Goal: Download file/media

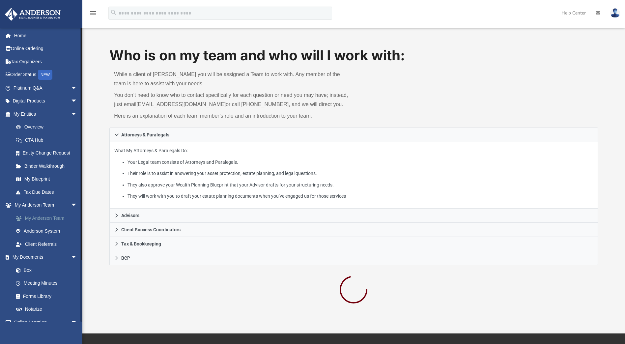
click at [52, 220] on link "My Anderson Team" at bounding box center [48, 217] width 78 height 13
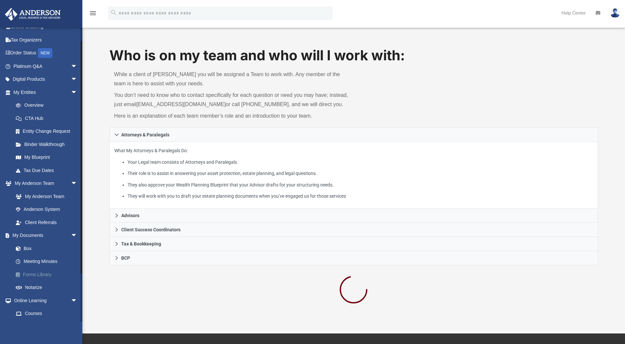
scroll to position [33, 0]
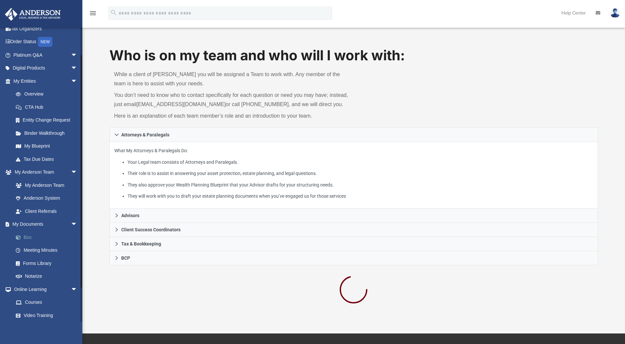
click at [31, 239] on link "Box" at bounding box center [48, 236] width 78 height 13
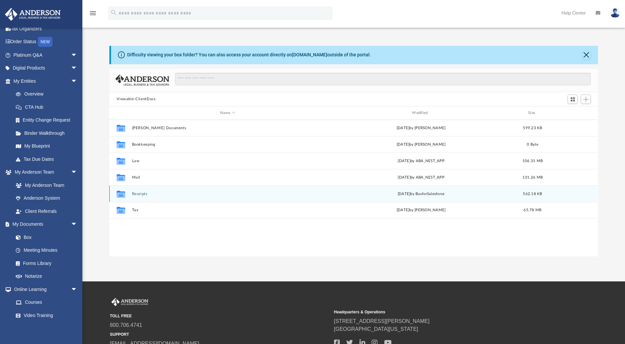
scroll to position [145, 483]
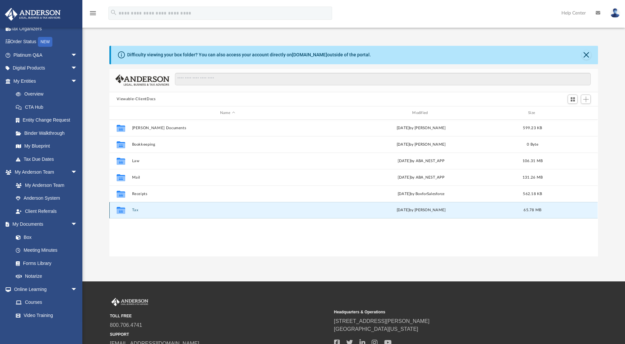
click at [135, 208] on button "Tax" at bounding box center [227, 210] width 191 height 4
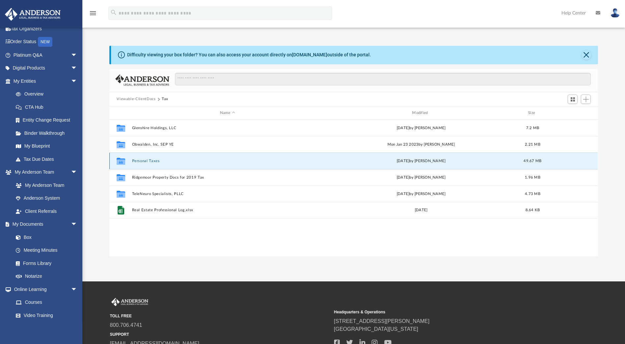
click at [148, 160] on button "Personal Taxes" at bounding box center [227, 161] width 191 height 4
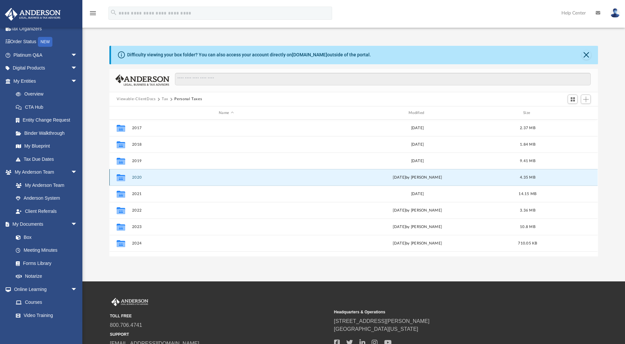
click at [139, 176] on button "2020" at bounding box center [226, 177] width 188 height 4
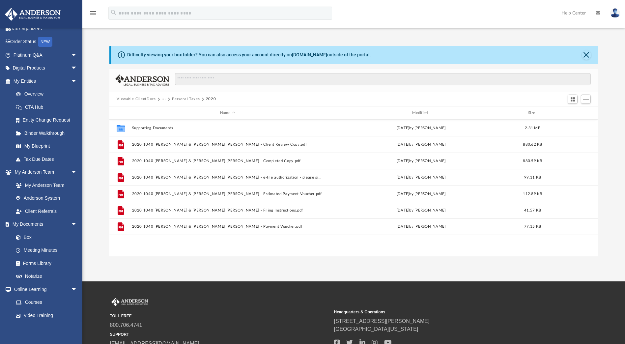
click at [369, 260] on div "App [EMAIL_ADDRESS][DOMAIN_NAME] Sign Out [EMAIL_ADDRESS][DOMAIN_NAME] Home Onl…" at bounding box center [312, 140] width 625 height 281
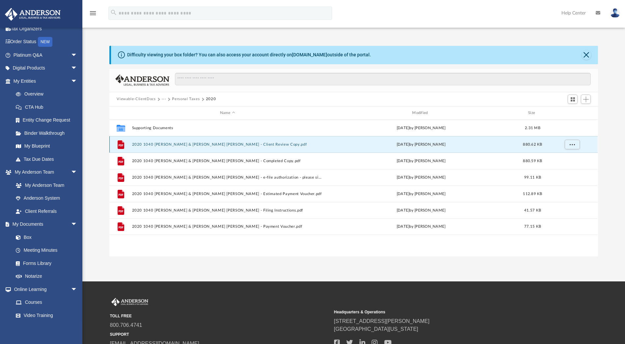
click at [175, 144] on button "2020 1040 [PERSON_NAME] & [PERSON_NAME] [PERSON_NAME] - Client Review Copy.pdf" at bounding box center [227, 144] width 191 height 4
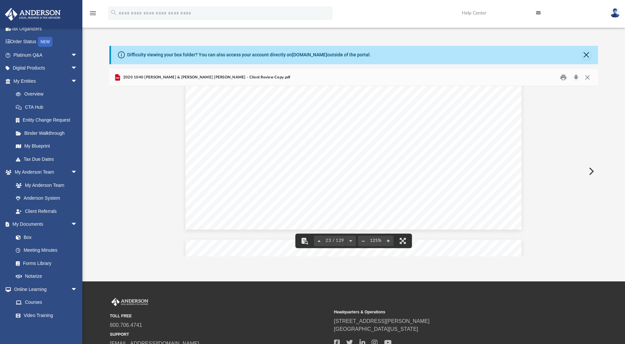
scroll to position [9977, 0]
click at [577, 78] on button "Download" at bounding box center [576, 77] width 12 height 10
click at [576, 78] on button "Download" at bounding box center [576, 77] width 12 height 10
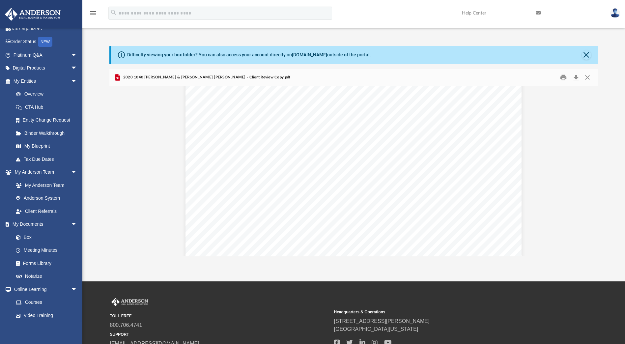
click at [396, 36] on div "Difficulty viewing your box folder? You can also access your account directly o…" at bounding box center [353, 144] width 542 height 224
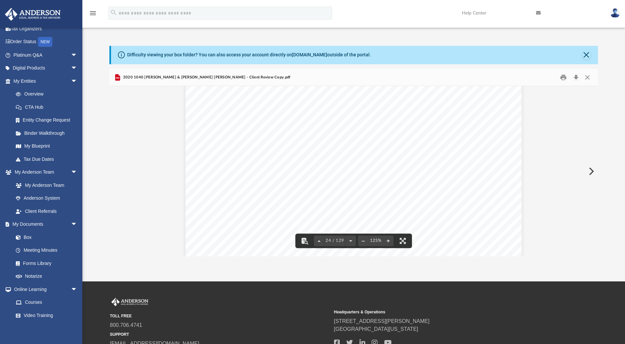
scroll to position [10142, 0]
